Goal: Task Accomplishment & Management: Use online tool/utility

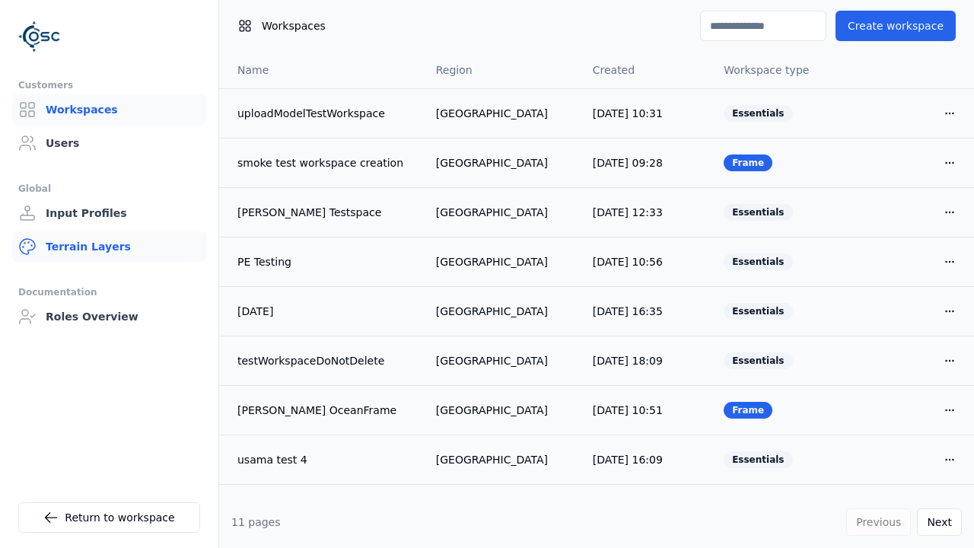
click at [109, 247] on link "Terrain Layers" at bounding box center [109, 246] width 194 height 30
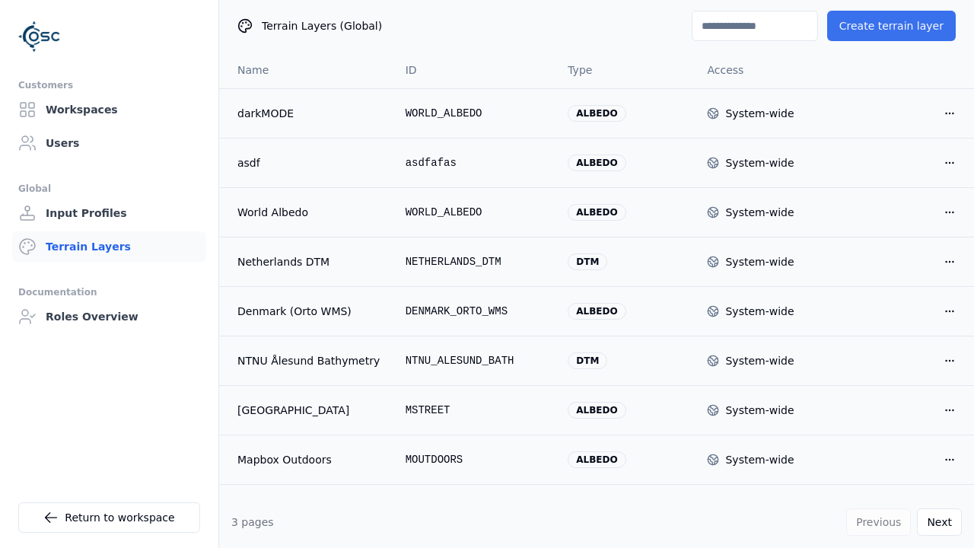
click at [898, 26] on button "Create terrain layer" at bounding box center [891, 26] width 129 height 30
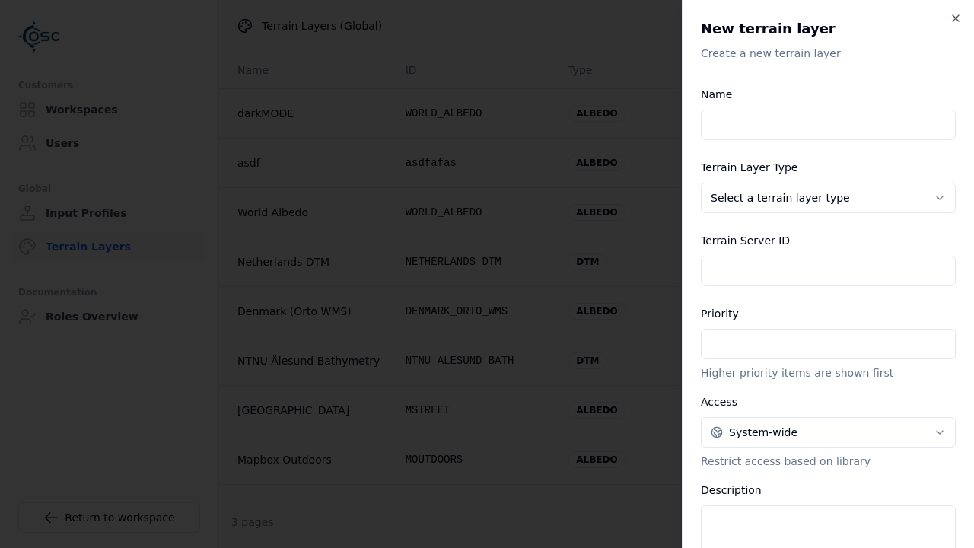
click at [828, 110] on input "Name" at bounding box center [828, 125] width 255 height 30
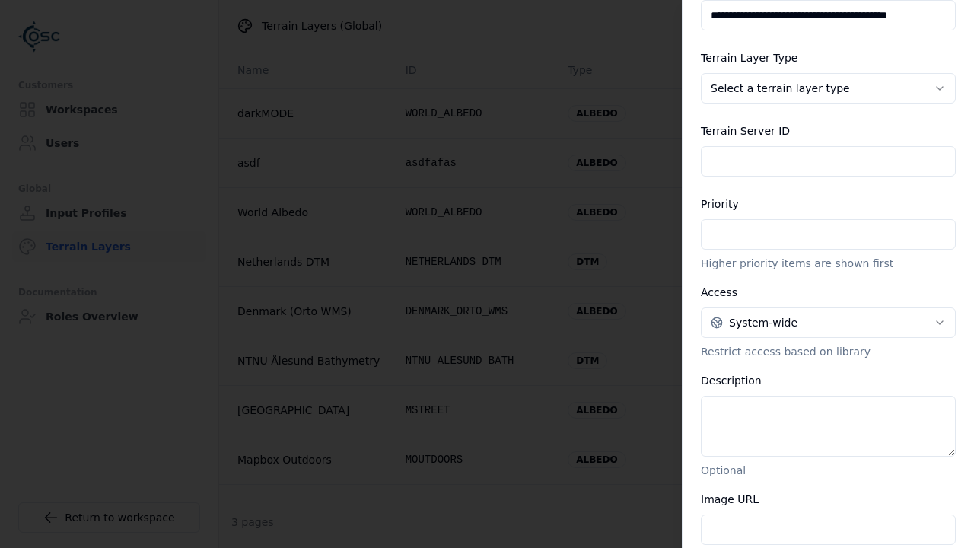
type input "**********"
